Goal: Task Accomplishment & Management: Complete application form

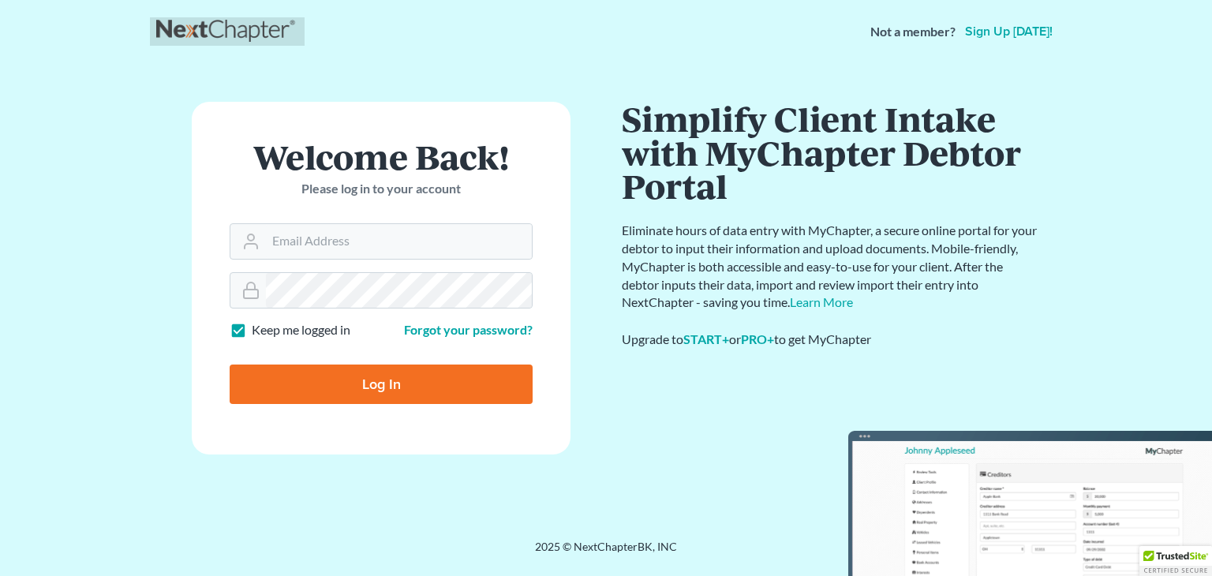
click at [199, 28] on link at bounding box center [227, 31] width 142 height 28
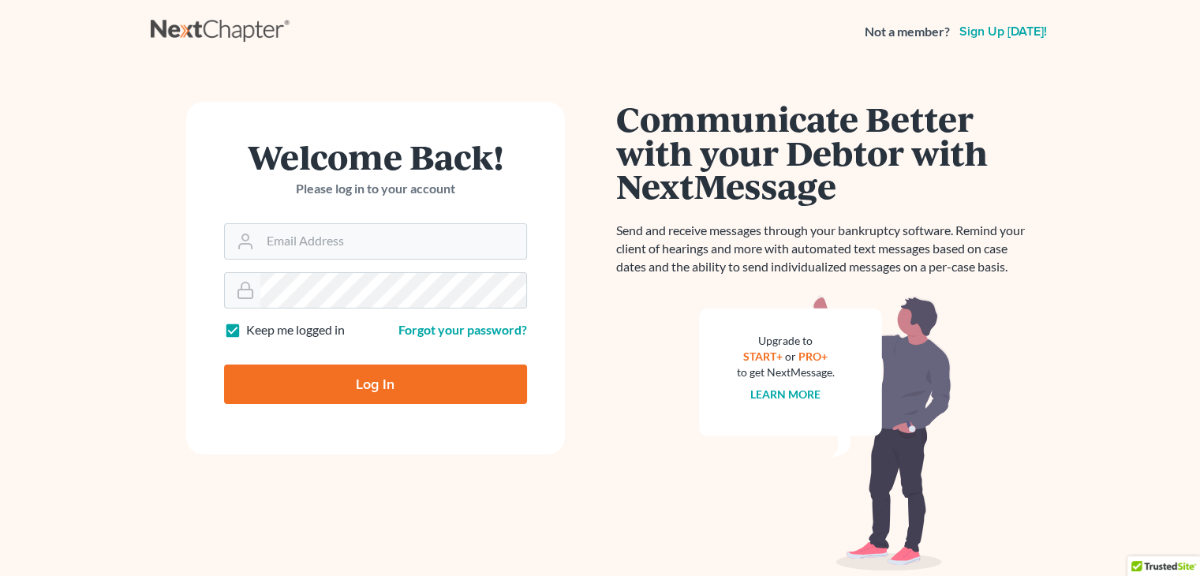
click at [892, 35] on strong "Not a member?" at bounding box center [907, 32] width 85 height 18
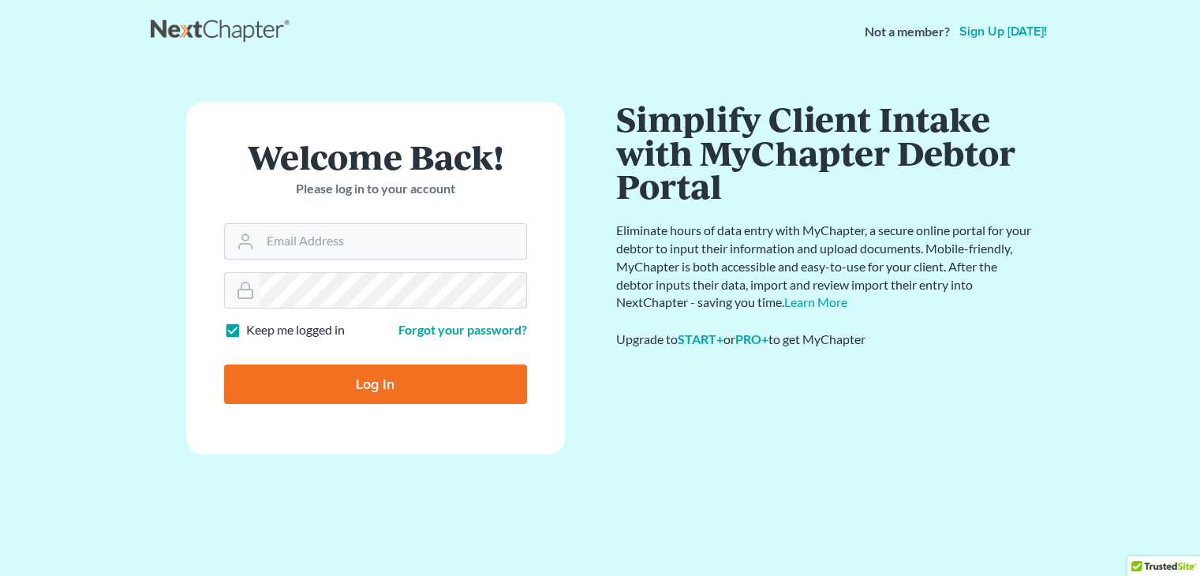
click at [998, 30] on link "Sign up [DATE]!" at bounding box center [1003, 31] width 94 height 13
